Goal: Task Accomplishment & Management: Use online tool/utility

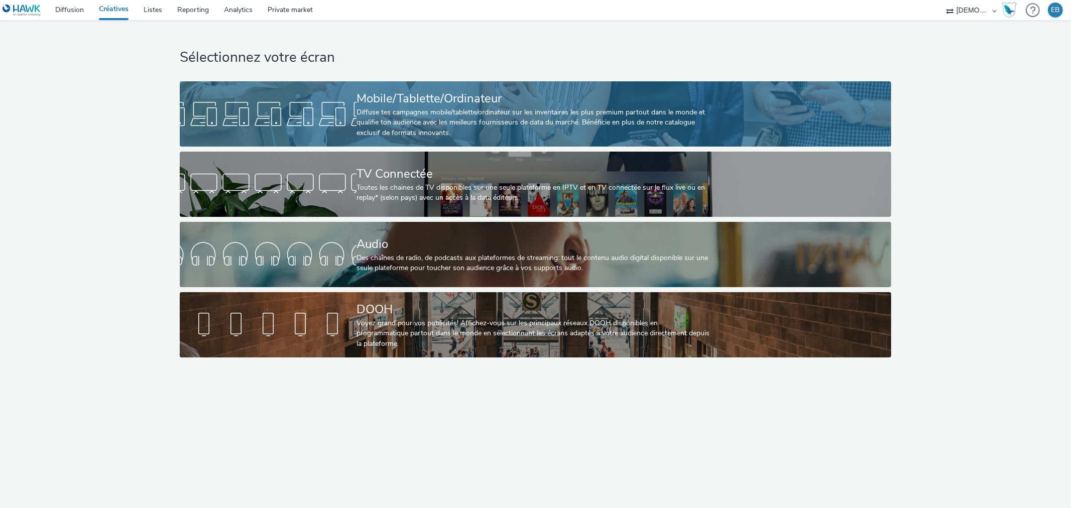
click at [781, 87] on link "Mobile/Tablette/Ordinateur Diffuse tes campagnes mobile/tablette/ordinateur sur…" at bounding box center [536, 113] width 712 height 65
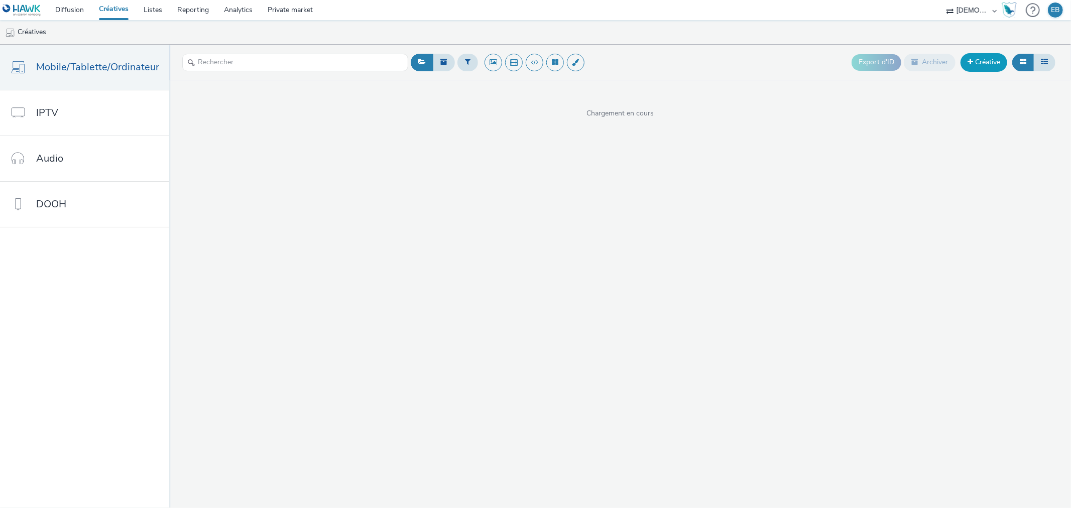
click at [998, 64] on link "Créative" at bounding box center [984, 62] width 47 height 18
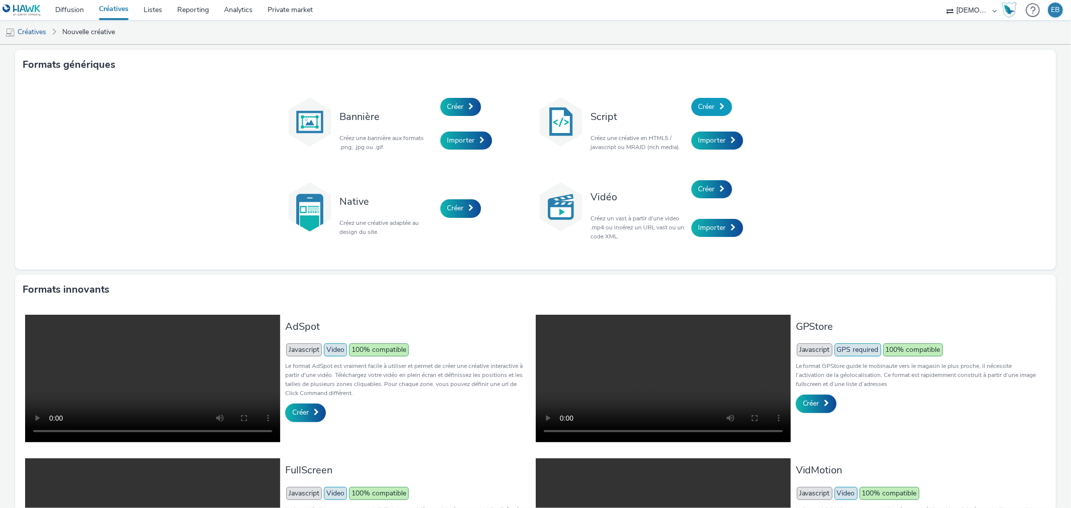
click at [699, 100] on link "Créer" at bounding box center [712, 107] width 41 height 18
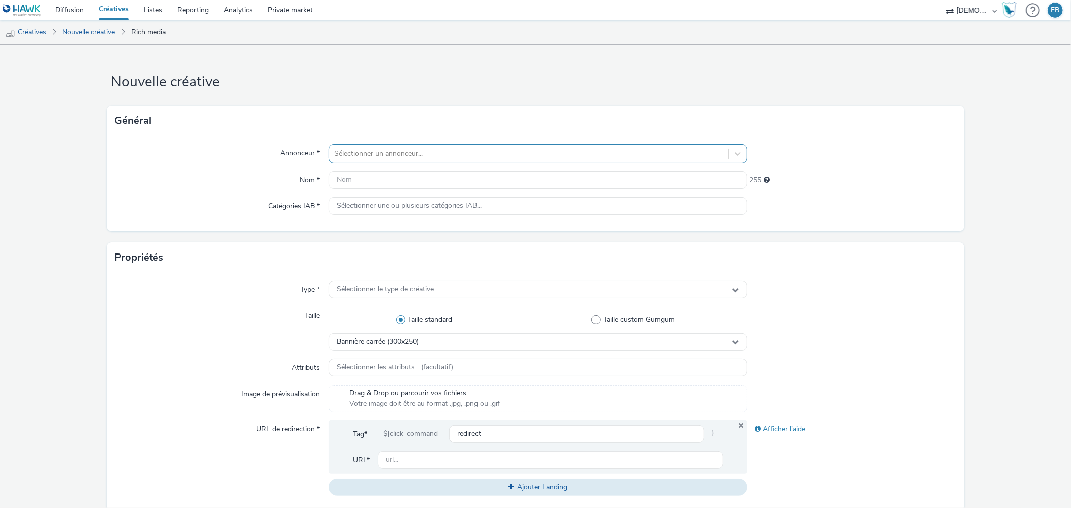
click at [416, 156] on div at bounding box center [529, 154] width 388 height 12
type input "tunes"
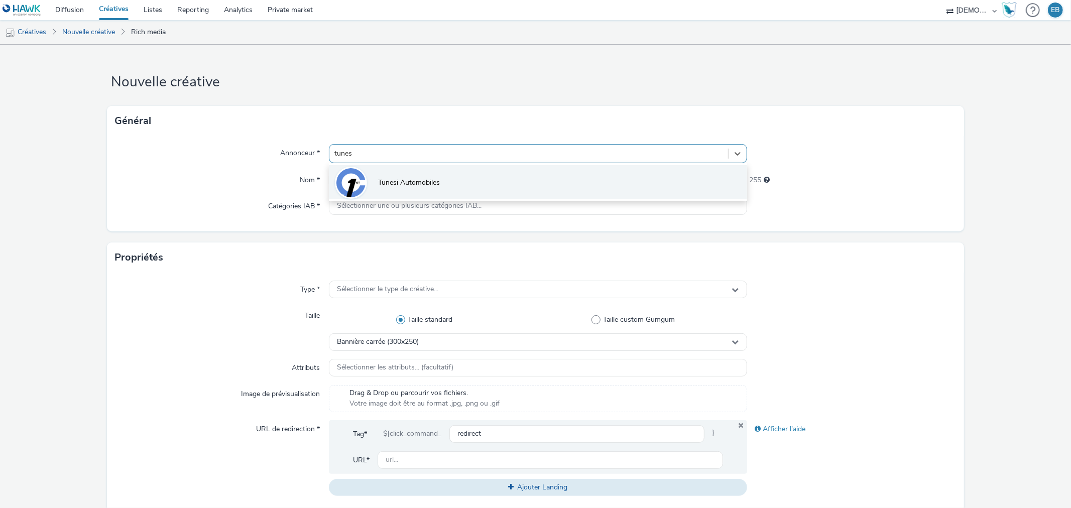
click at [469, 177] on li "Tunesi Automobiles" at bounding box center [538, 182] width 418 height 34
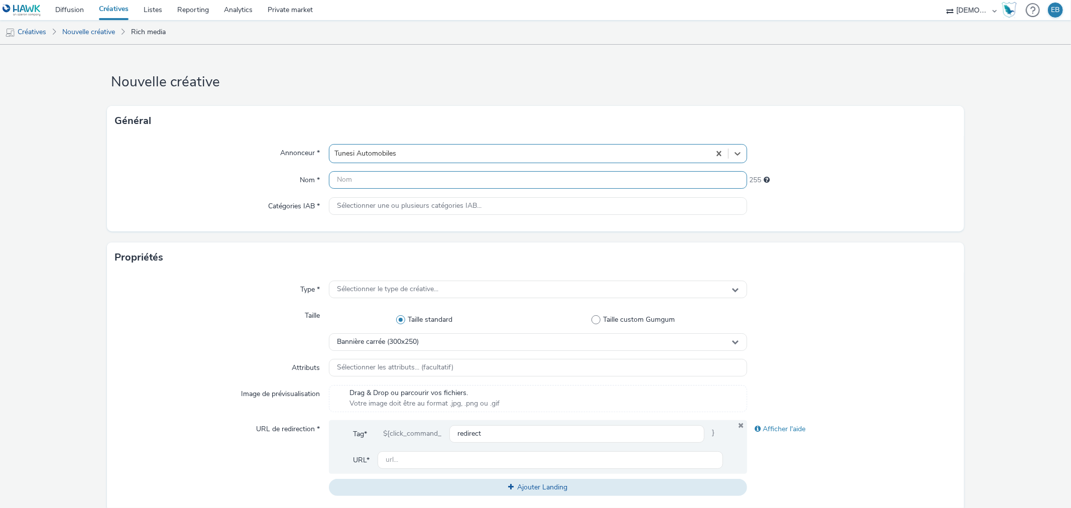
click at [422, 182] on input "text" at bounding box center [538, 180] width 418 height 18
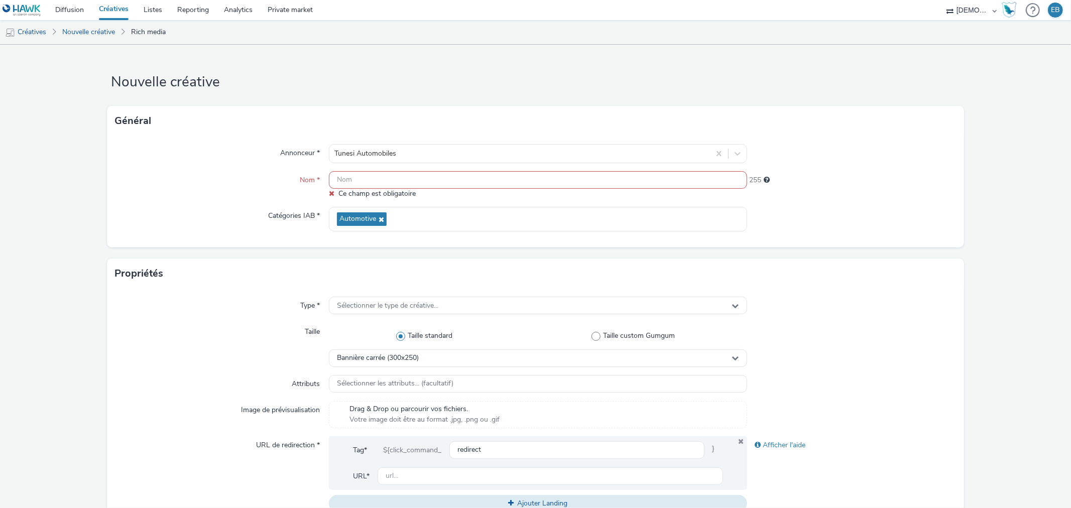
click at [362, 182] on input "text" at bounding box center [538, 180] width 418 height 18
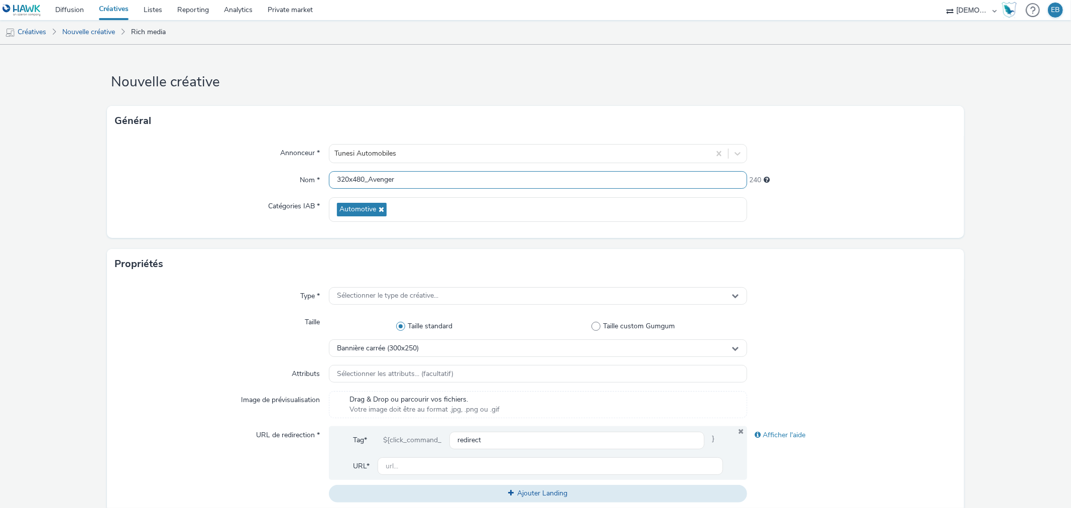
type input "320x480_Avenger"
click at [271, 248] on form "Nouvelle créative Général Annonceur * Tunesi Automobiles Nom * 320x480_Avenger …" at bounding box center [535, 457] width 1071 height 824
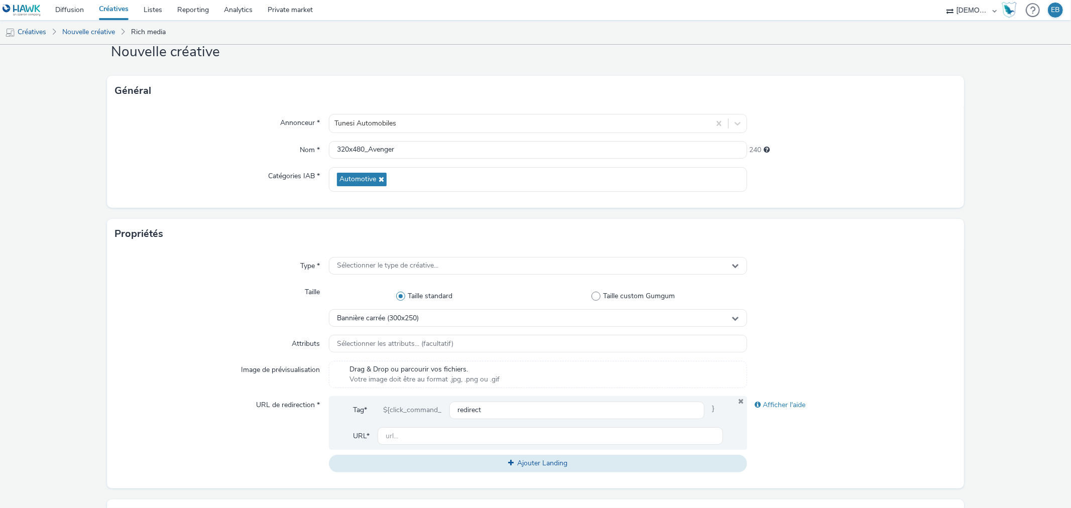
scroll to position [56, 0]
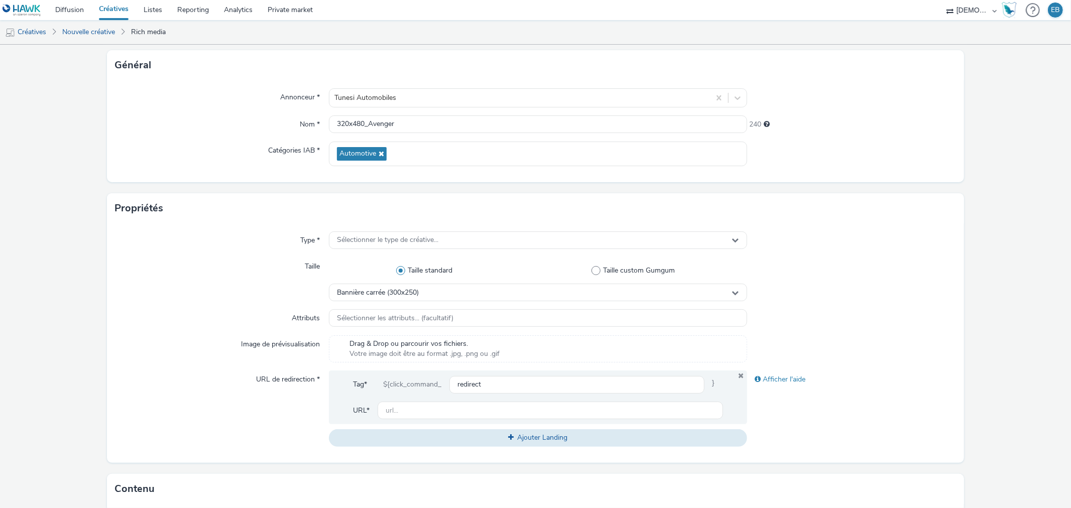
click at [402, 229] on div "Type * Sélectionner le type de créative... Taille Taille standard Taille custom…" at bounding box center [535, 344] width 857 height 240
click at [403, 232] on div "Sélectionner le type de créative..." at bounding box center [538, 241] width 418 height 18
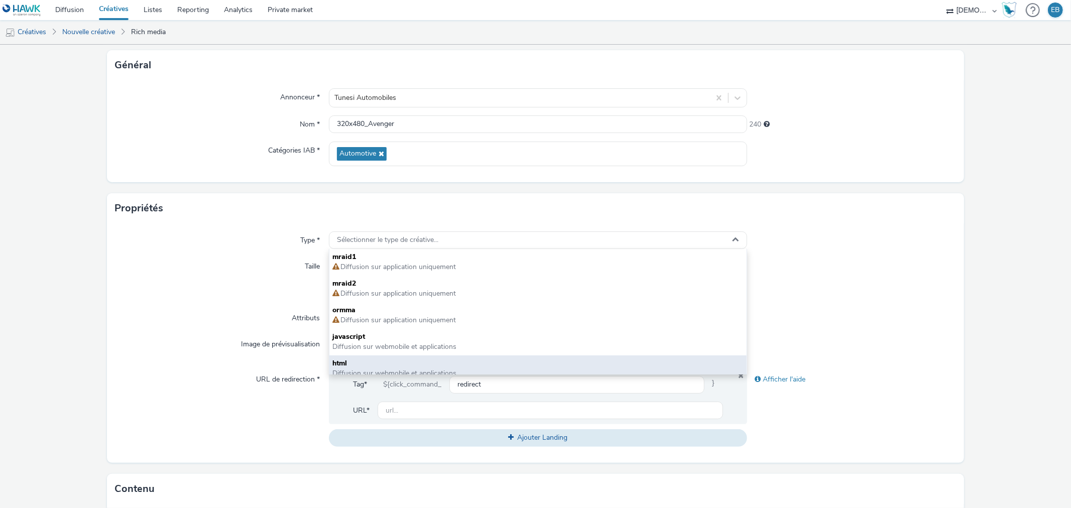
click at [347, 359] on span "html" at bounding box center [538, 364] width 411 height 10
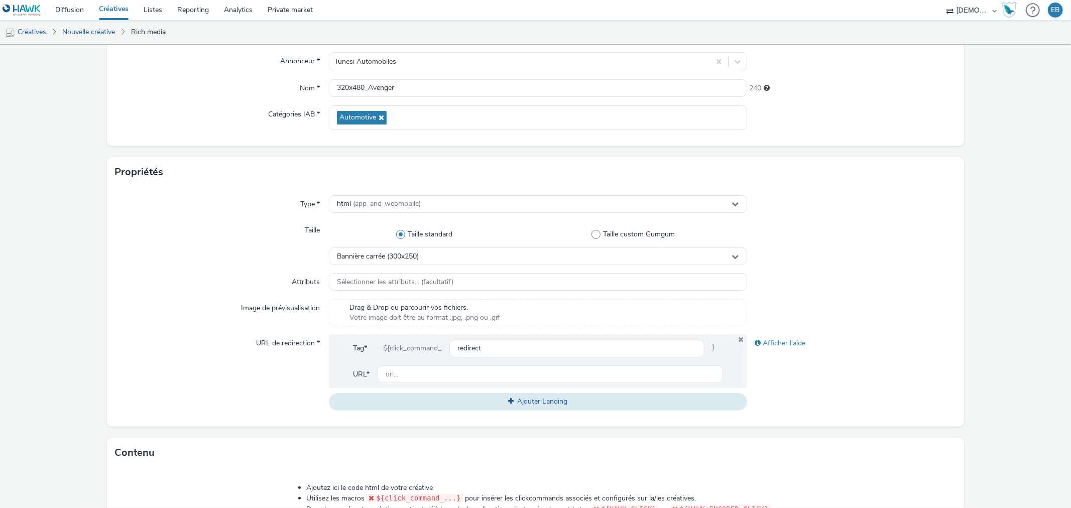
scroll to position [112, 0]
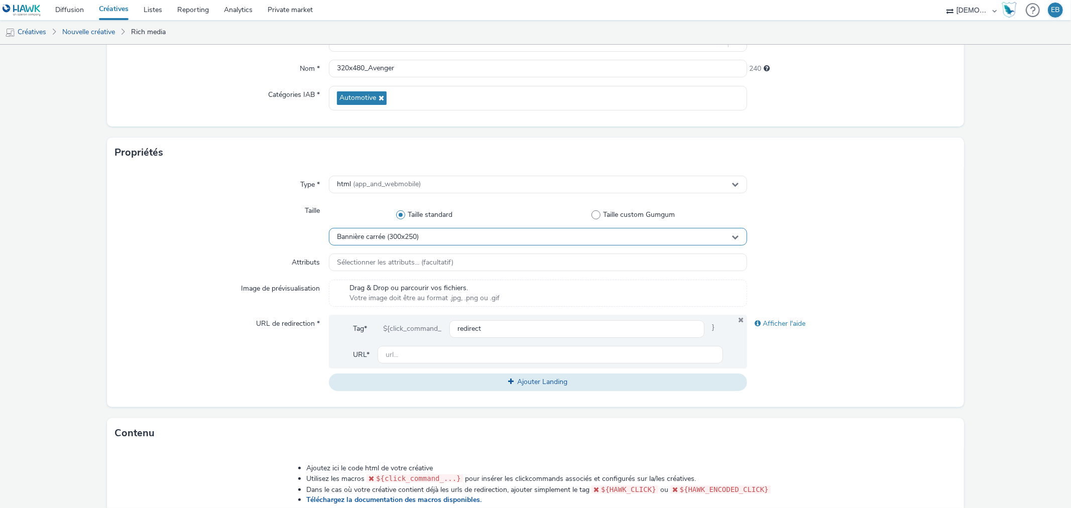
click at [424, 240] on div "Bannière carrée (300x250)" at bounding box center [538, 237] width 418 height 18
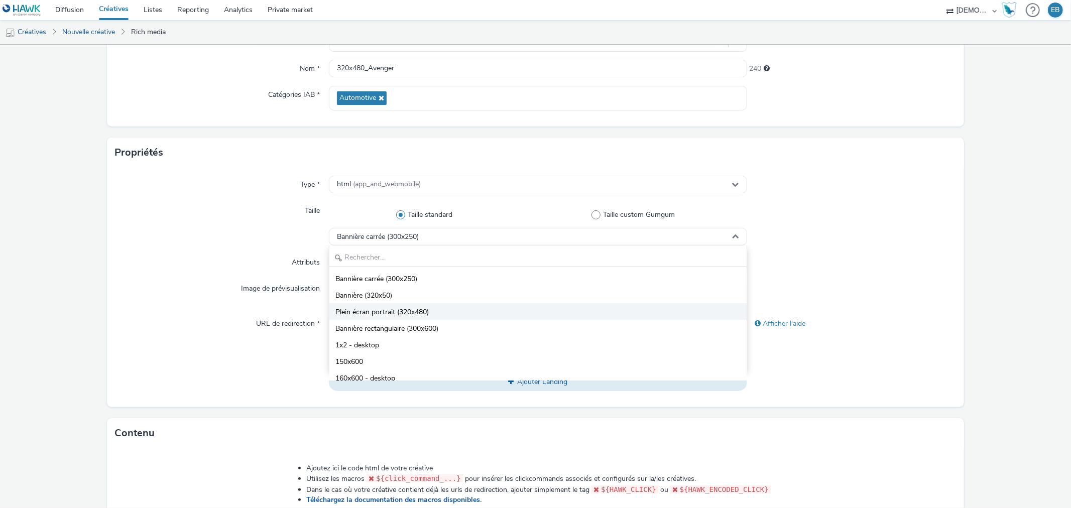
click at [416, 310] on span "Plein écran portrait (320x480)" at bounding box center [382, 312] width 93 height 10
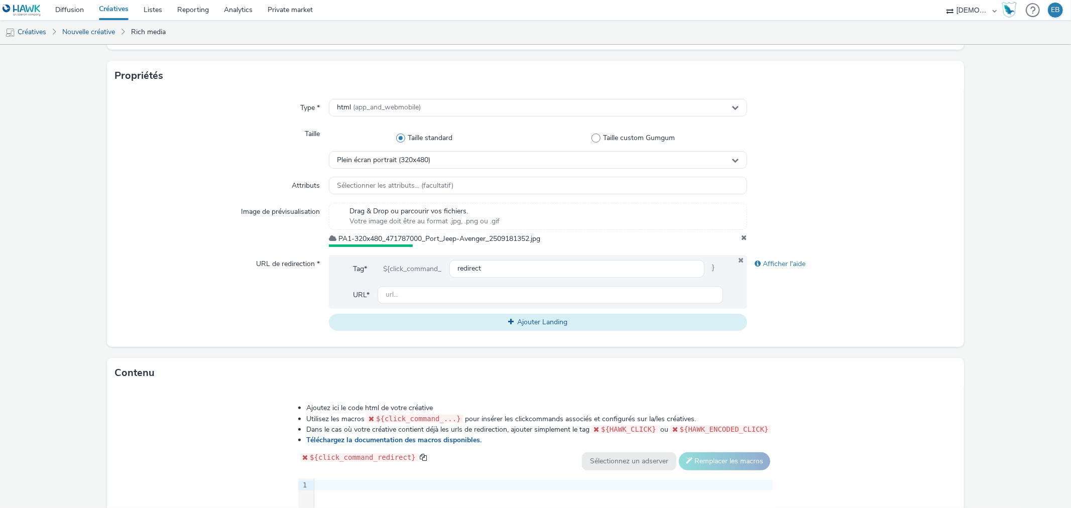
scroll to position [223, 0]
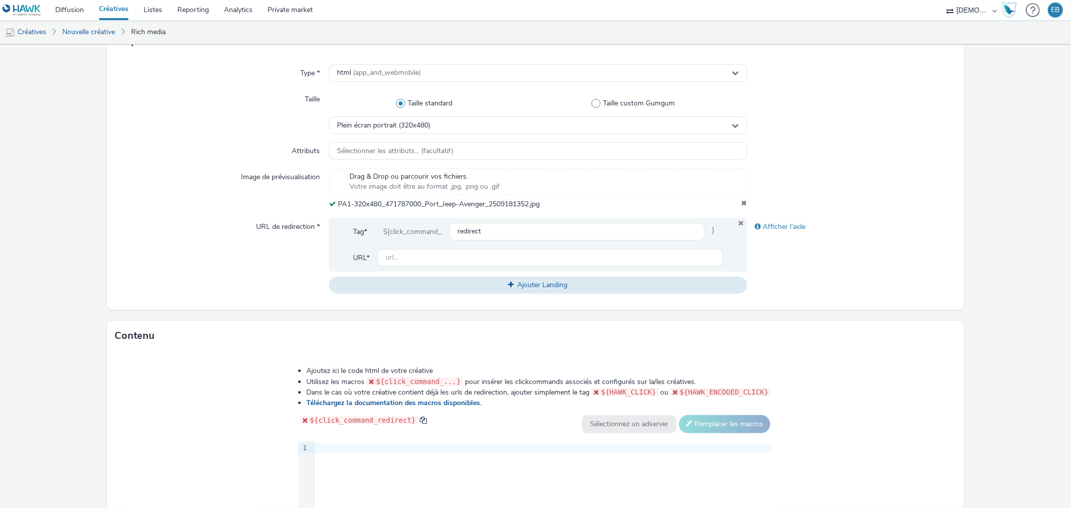
click at [408, 267] on div "Tag* ${click_command_ redirect } URL*" at bounding box center [538, 245] width 418 height 54
click at [410, 257] on input "text" at bounding box center [550, 258] width 345 height 18
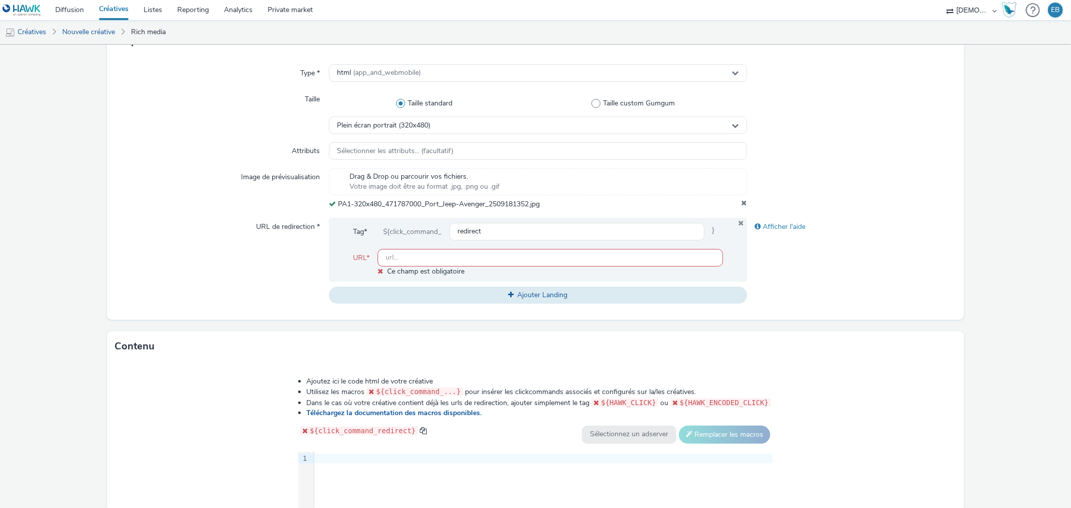
paste input "https://www.tunesi.fr/?utm_source=LDL&utm_campaign=471786900&utm_medium=PA1_320…"
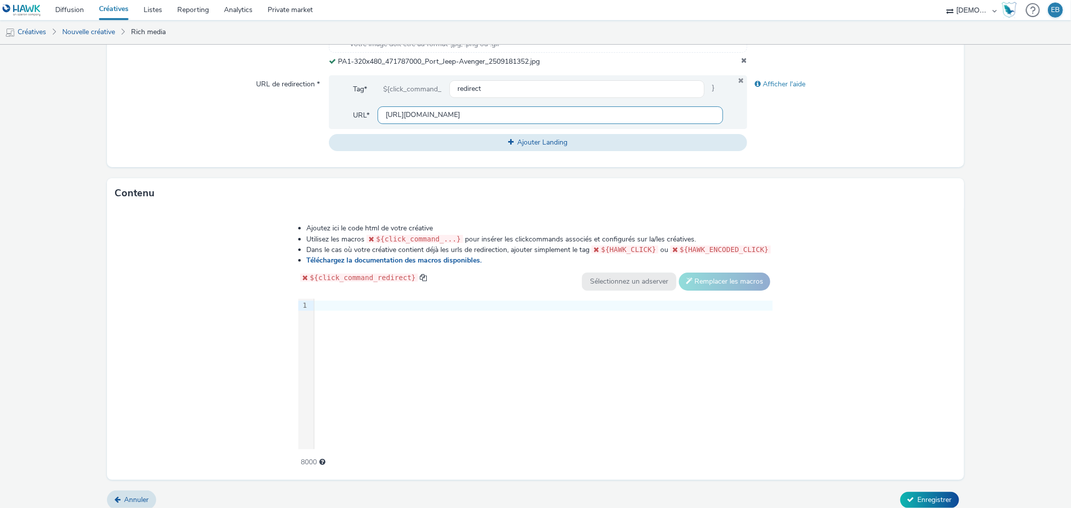
scroll to position [374, 0]
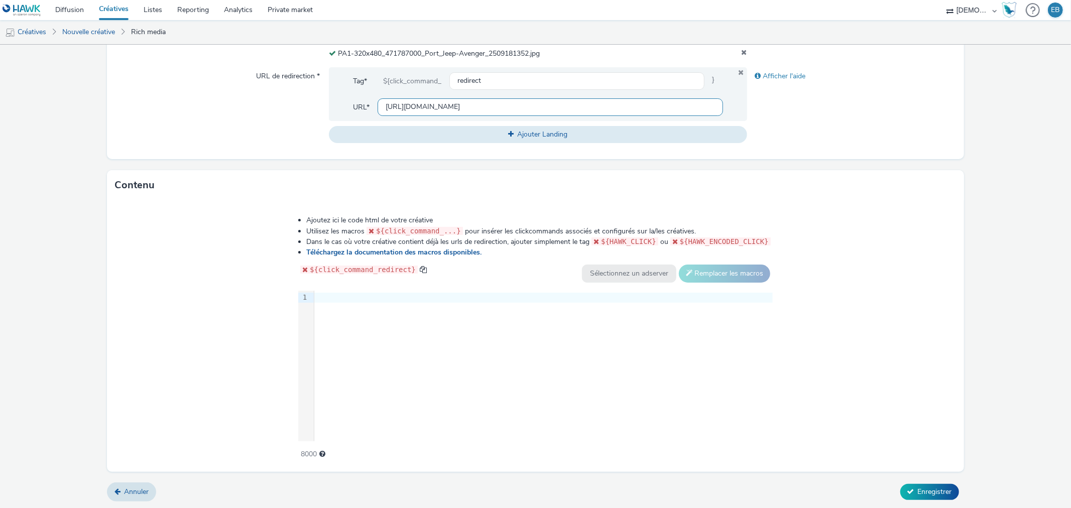
type input "https://www.tunesi.fr/?utm_source=LDL&utm_campaign=471786900&utm_medium=PA1_320…"
click at [531, 385] on div "9 1 ›" at bounding box center [535, 366] width 475 height 151
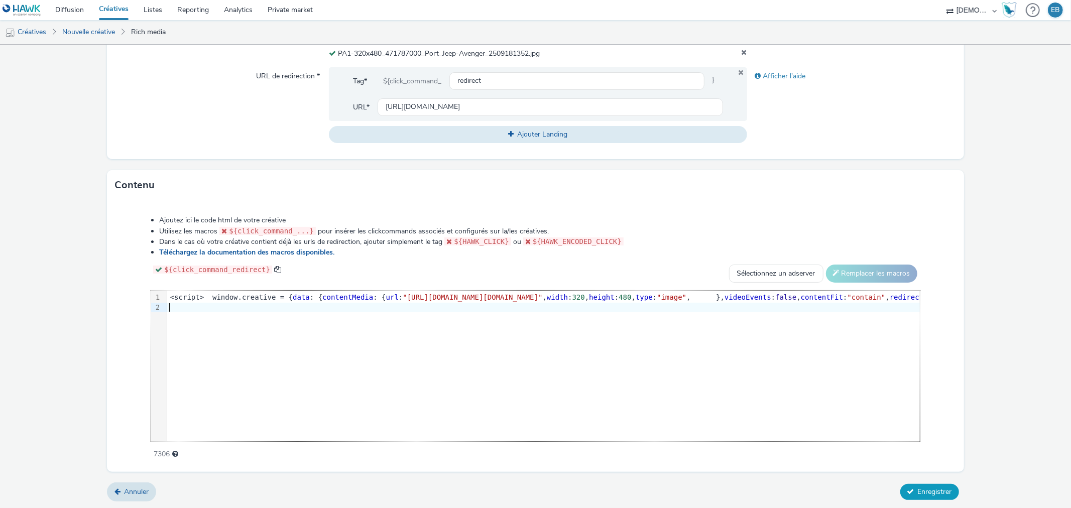
click at [925, 493] on span "Enregistrer" at bounding box center [935, 492] width 34 height 10
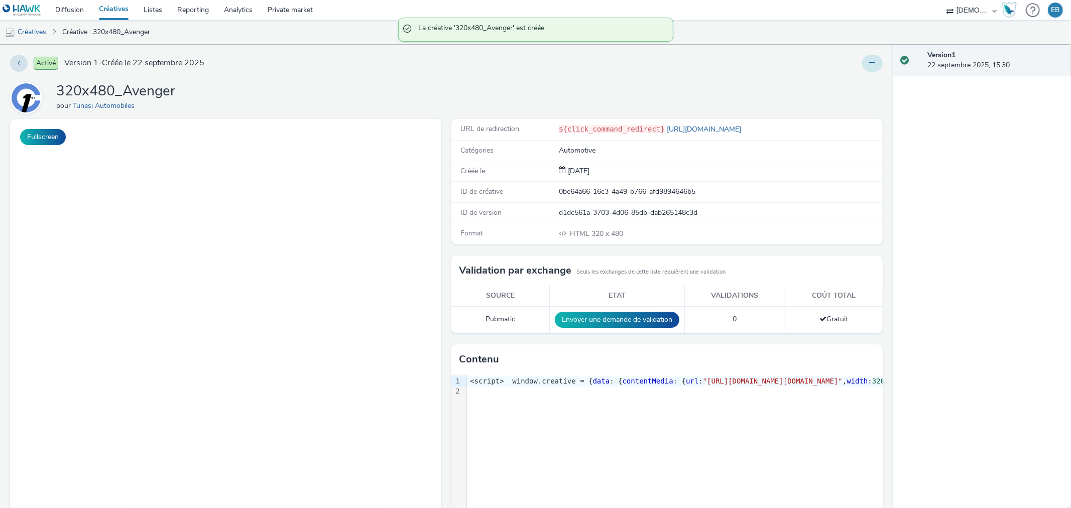
click at [870, 61] on icon at bounding box center [873, 62] width 6 height 7
click at [839, 82] on link "Modifier" at bounding box center [845, 83] width 75 height 20
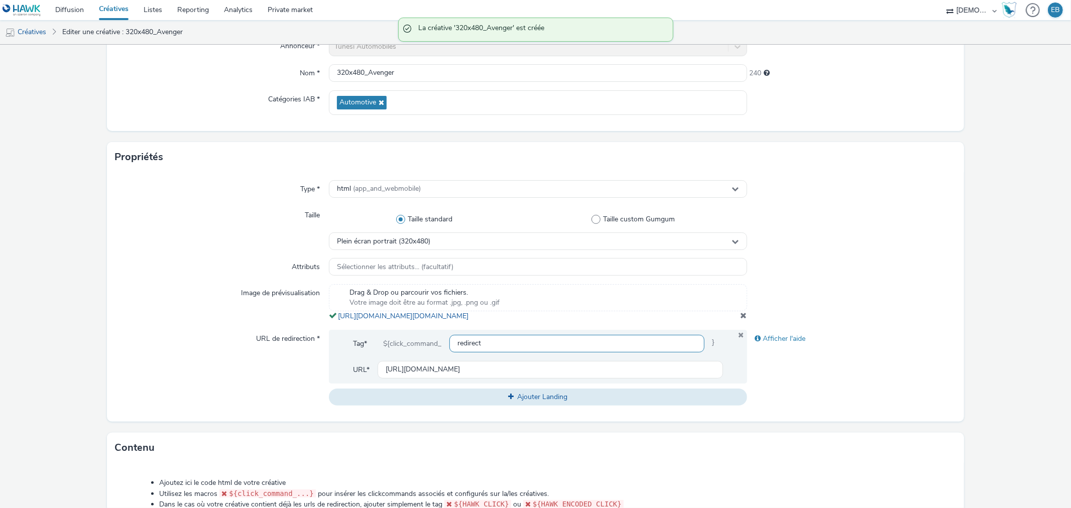
scroll to position [192, 0]
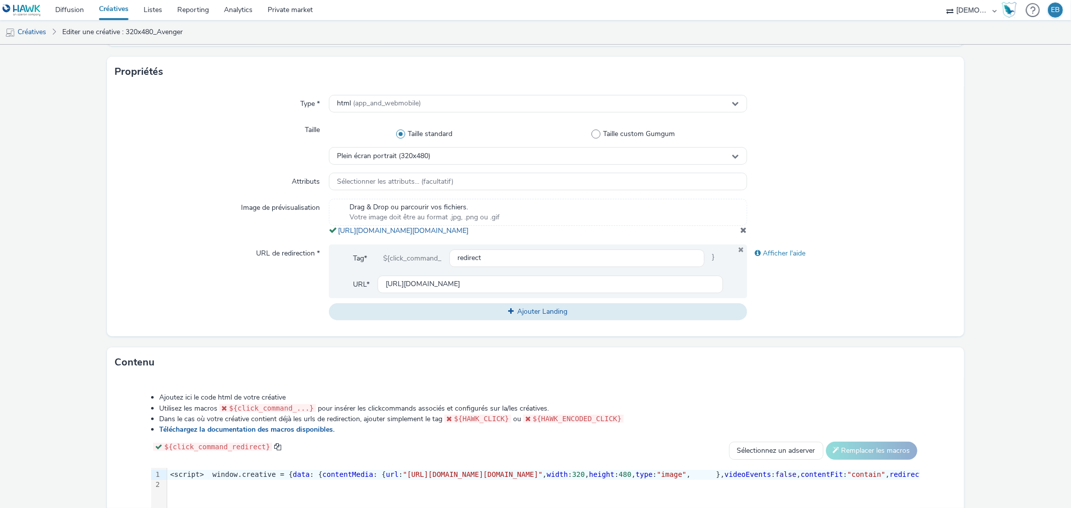
drag, startPoint x: 567, startPoint y: 243, endPoint x: 328, endPoint y: 230, distance: 239.0
click at [329, 230] on div "Drag & Drop ou parcourir vos fichiers. Votre image doit être au format .jpg, .p…" at bounding box center [538, 217] width 418 height 37
copy span "https://tabmo-cdn.s3.eu-west-1.amazonaws.com/hawk.tabmo.io/organizations/38dc92…"
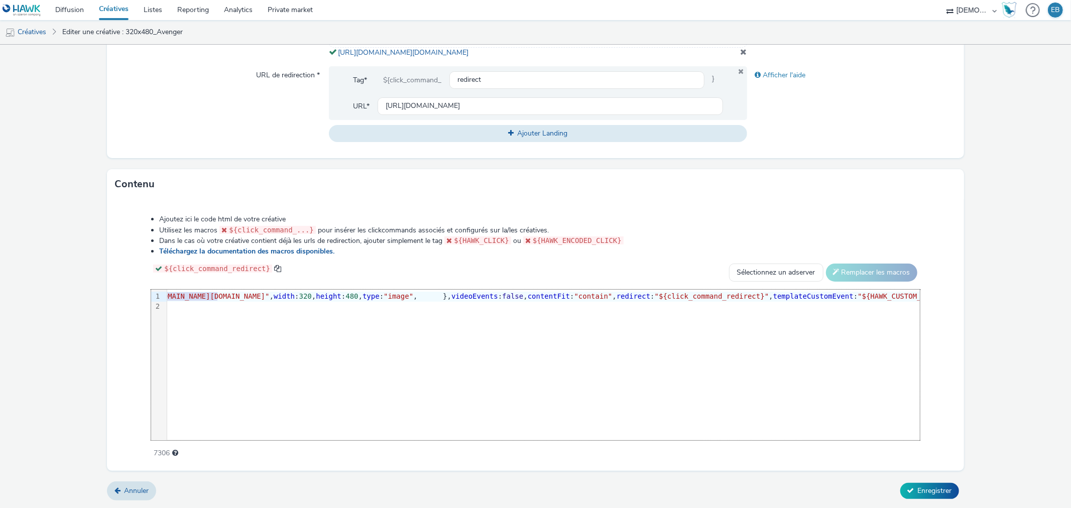
scroll to position [0, 308]
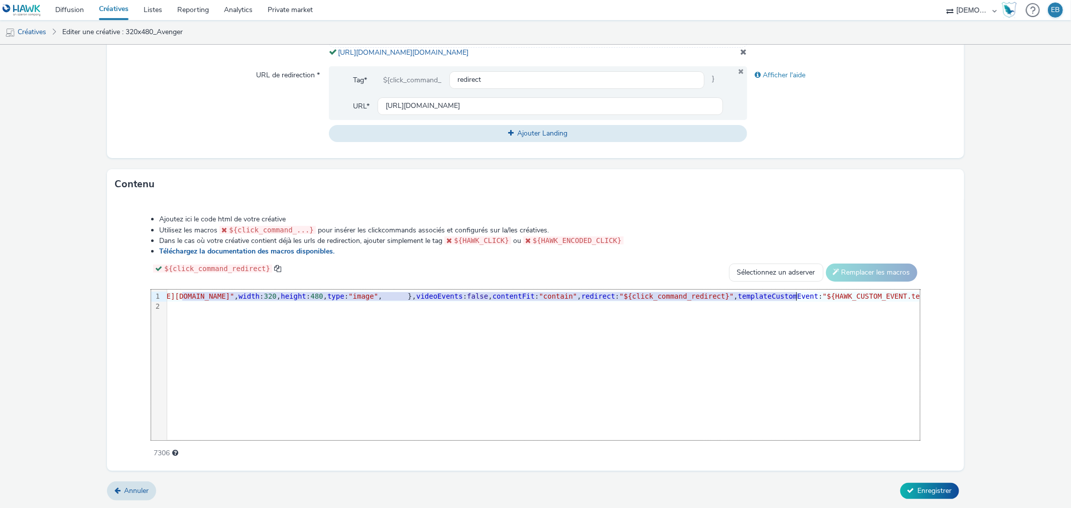
drag, startPoint x: 490, startPoint y: 300, endPoint x: 796, endPoint y: 299, distance: 305.9
click at [234, 299] on span ""[URL][DOMAIN_NAME][DOMAIN_NAME]"" at bounding box center [164, 296] width 140 height 8
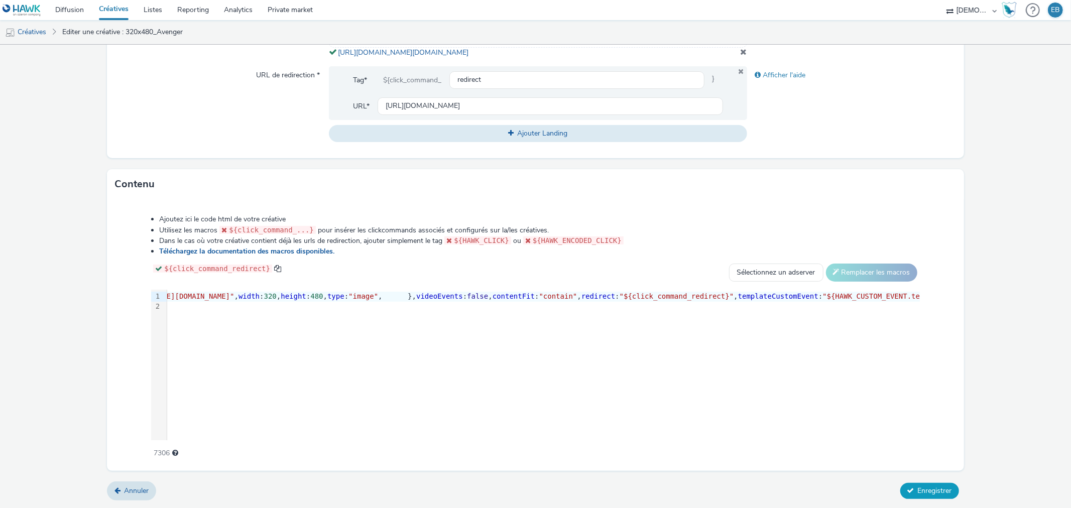
click at [913, 485] on button "Enregistrer" at bounding box center [930, 491] width 59 height 16
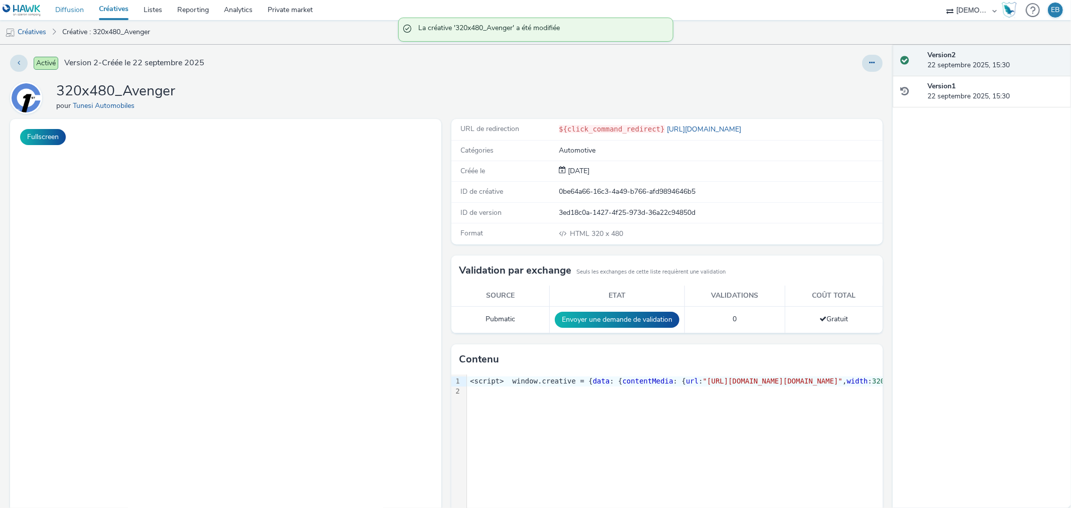
click at [56, 9] on link "Diffusion" at bounding box center [70, 10] width 44 height 20
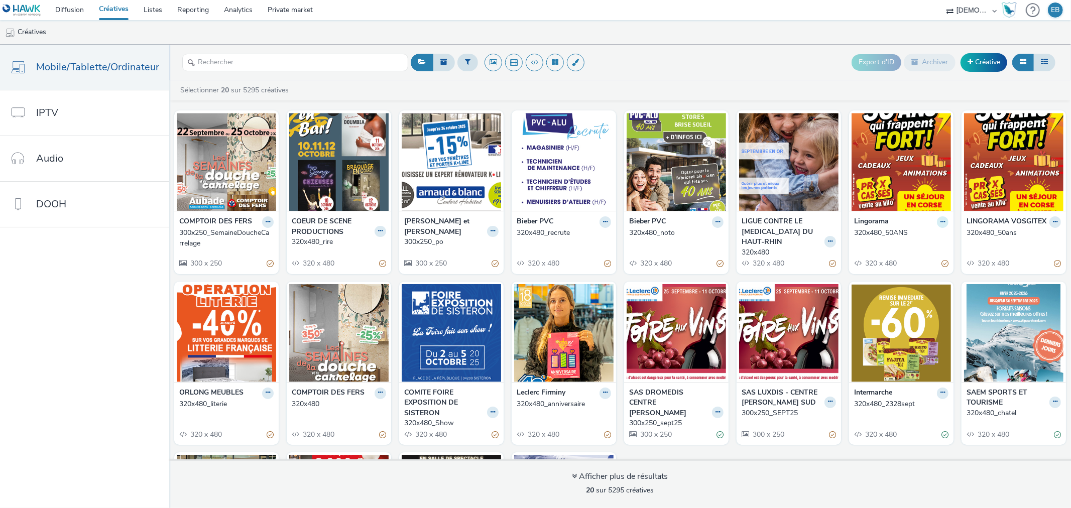
click at [937, 219] on button at bounding box center [943, 223] width 12 height 12
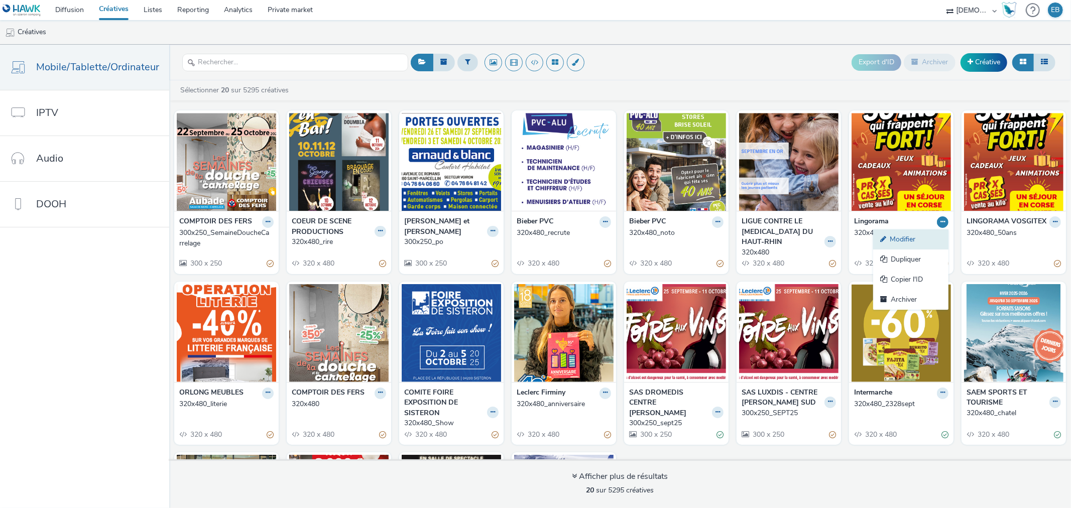
click at [897, 233] on link "Modifier" at bounding box center [911, 240] width 75 height 20
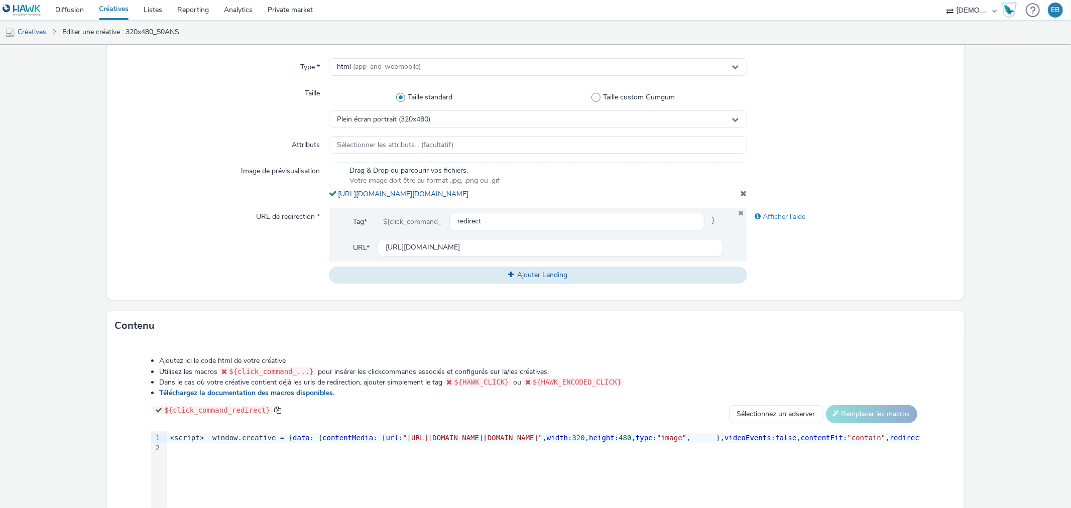
scroll to position [380, 0]
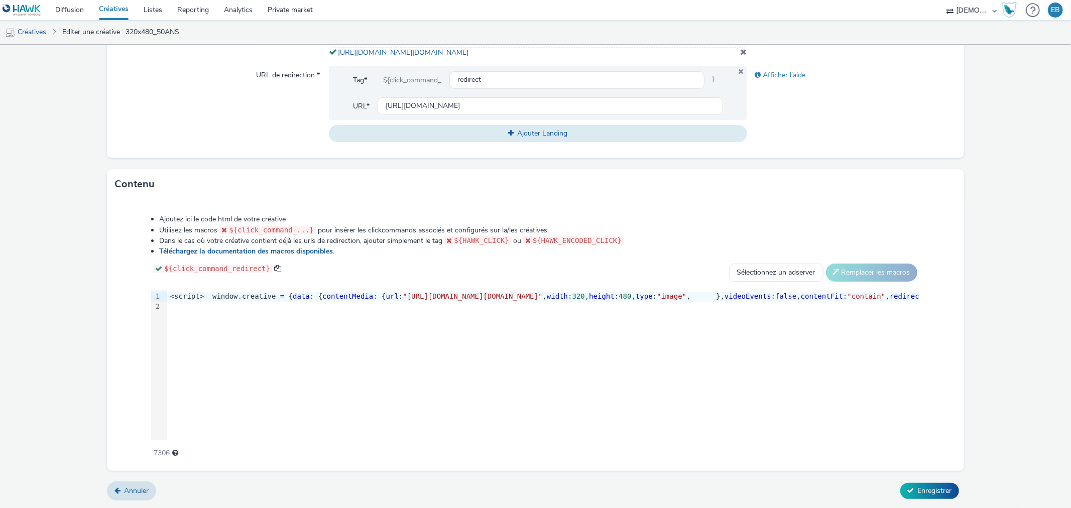
click at [397, 377] on div "9 1 2 › <script> window.creative = { data : { contentMedia : { url : "[URL][DOM…" at bounding box center [535, 365] width 769 height 151
copy div "<script> window.creative = { data : { contentMedia : { url : "[URL][DOMAIN_NAME…"
